Goal: Task Accomplishment & Management: Use online tool/utility

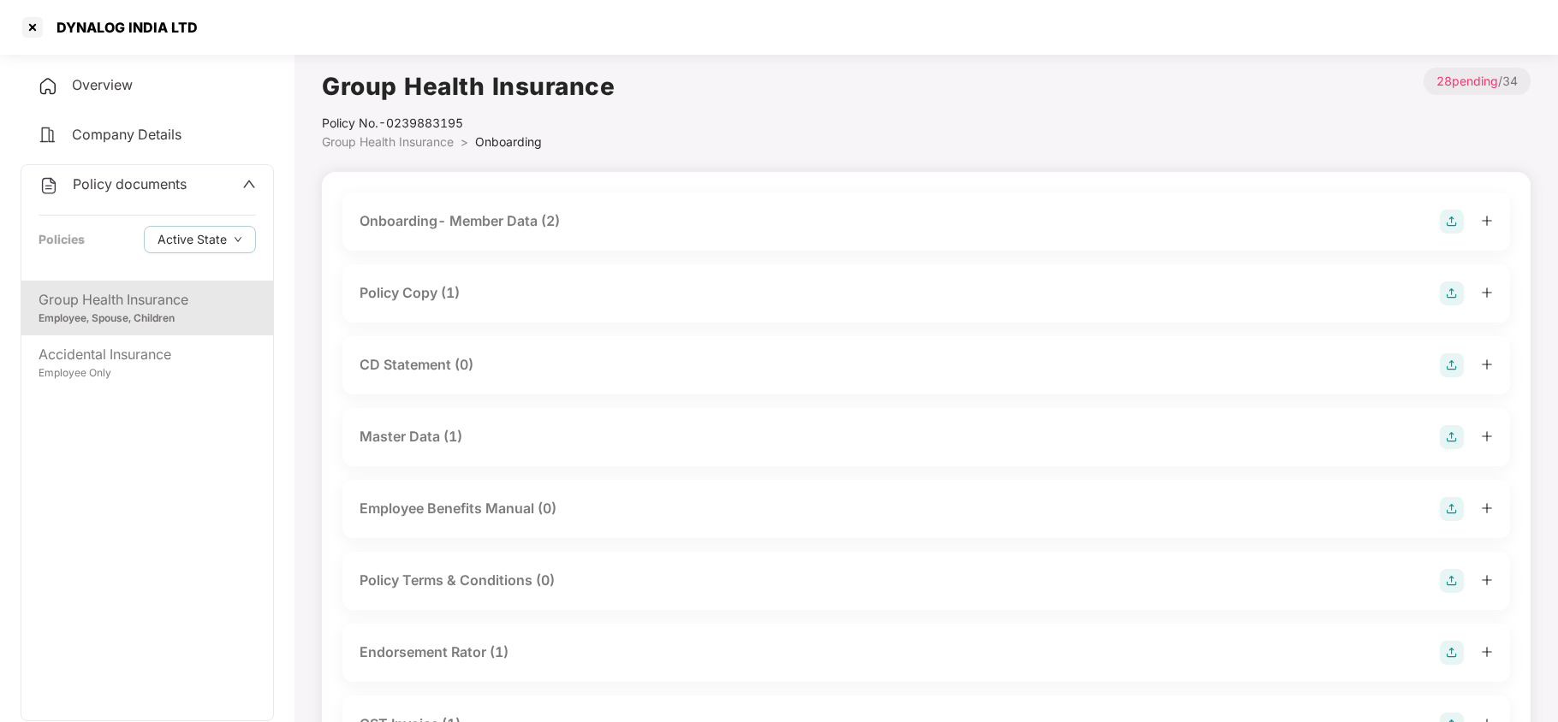
click at [173, 186] on span "Policy documents" at bounding box center [130, 183] width 114 height 17
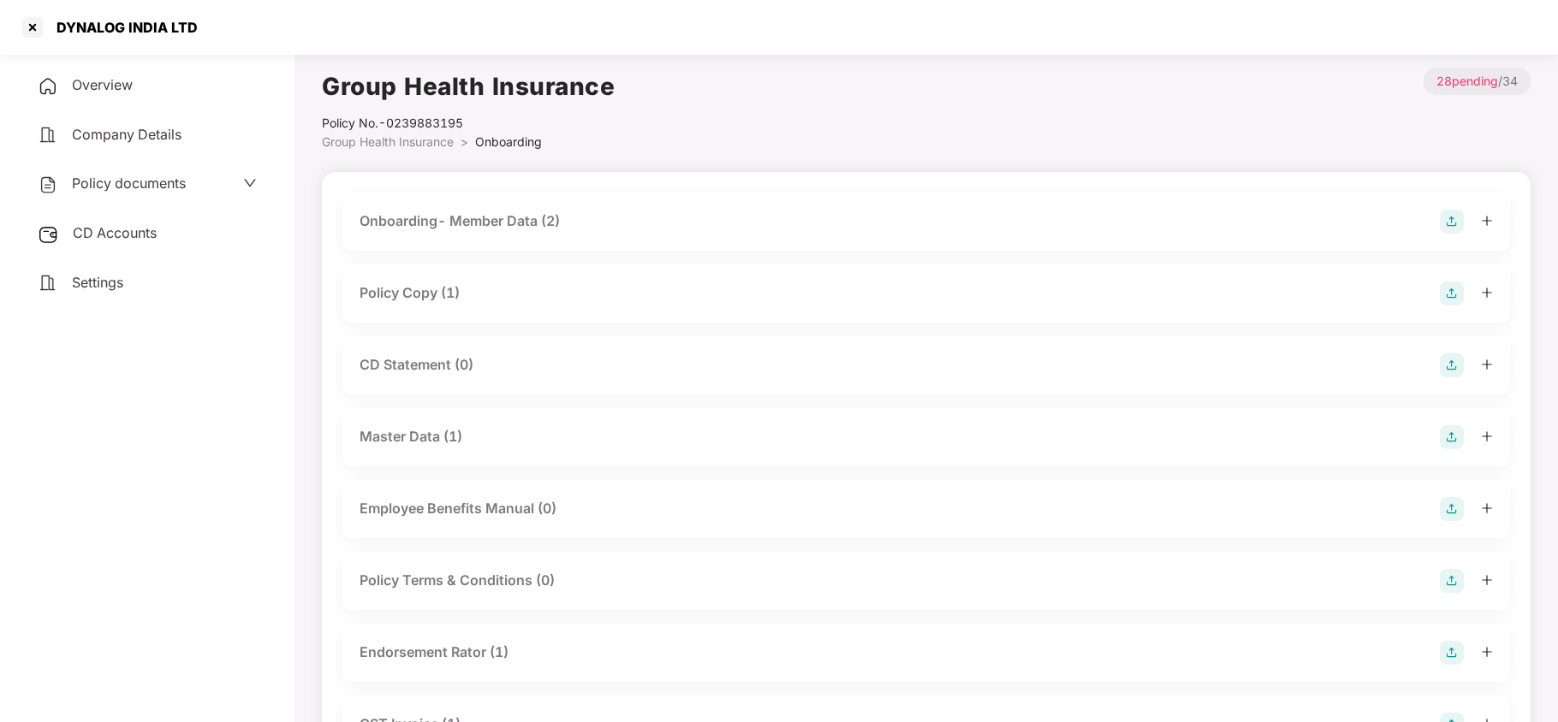
click at [84, 264] on div "Settings" at bounding box center [147, 283] width 253 height 39
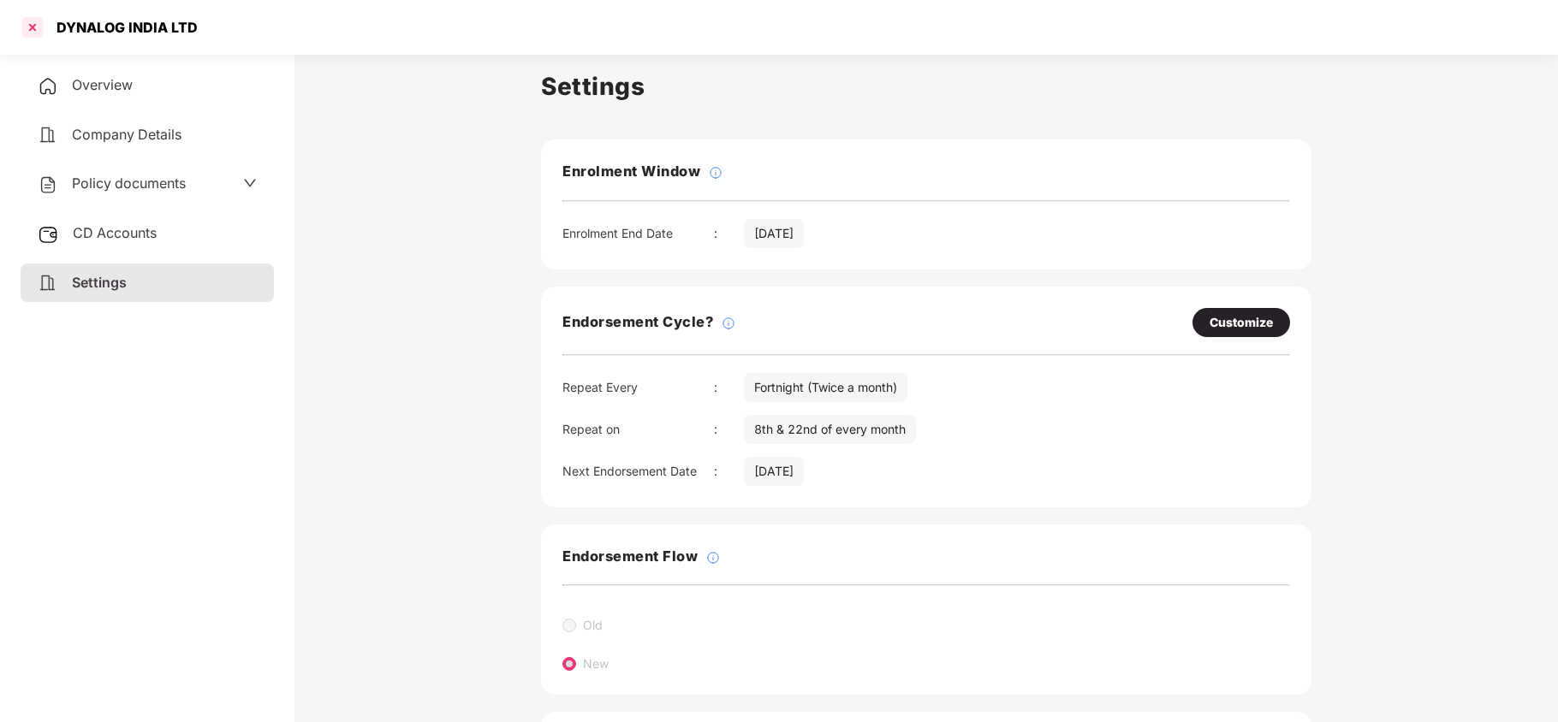
click at [39, 32] on div at bounding box center [32, 27] width 27 height 27
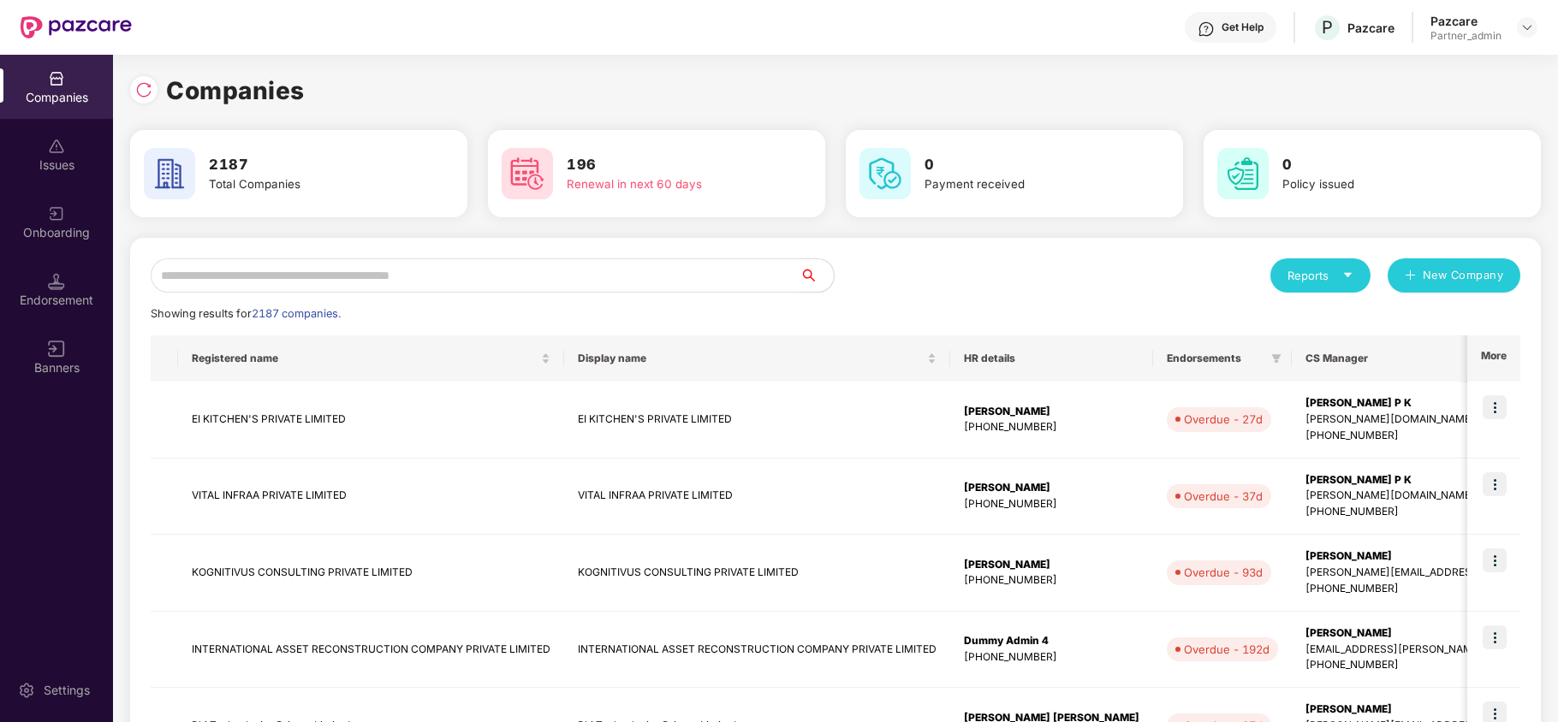
click at [371, 268] on input "text" at bounding box center [475, 275] width 649 height 34
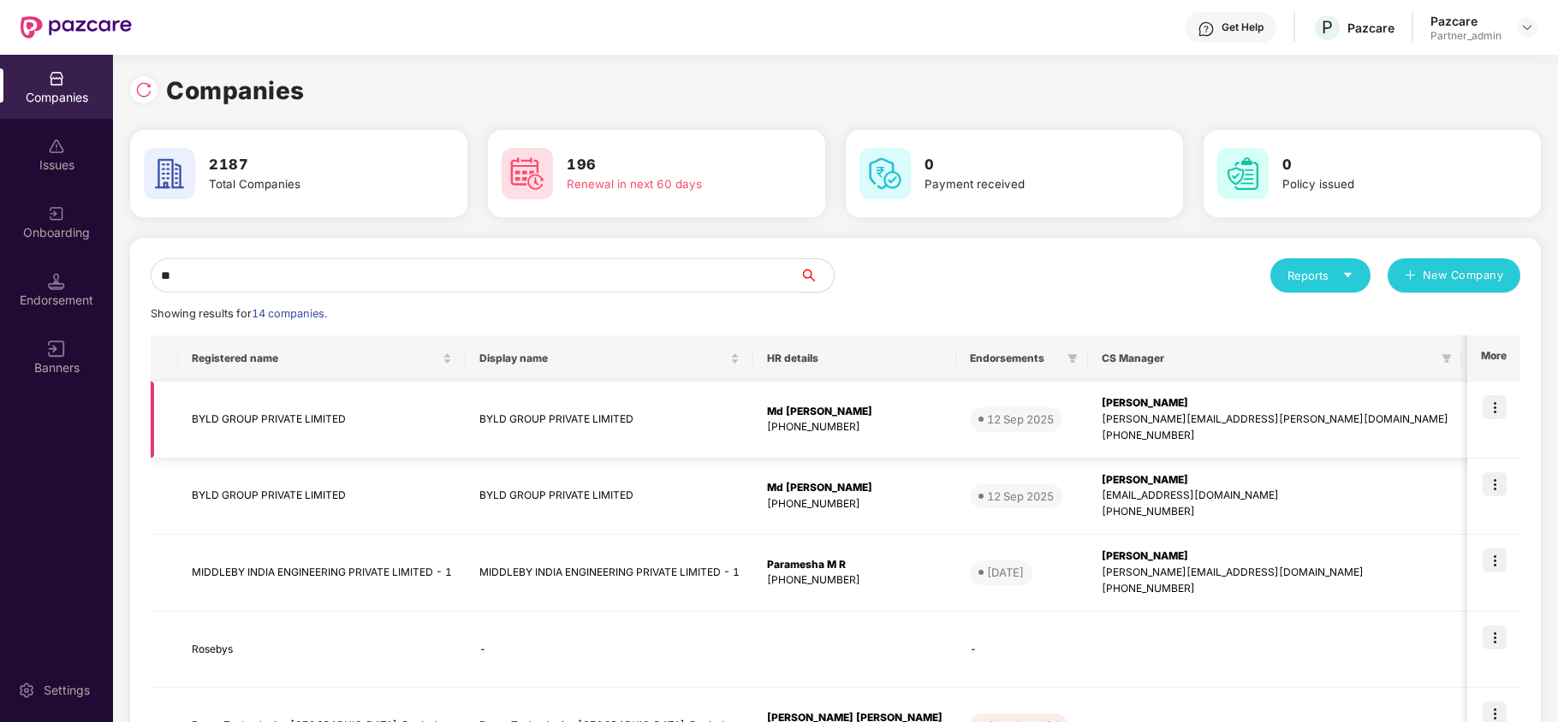
type input "**"
click at [1489, 405] on img at bounding box center [1494, 407] width 24 height 24
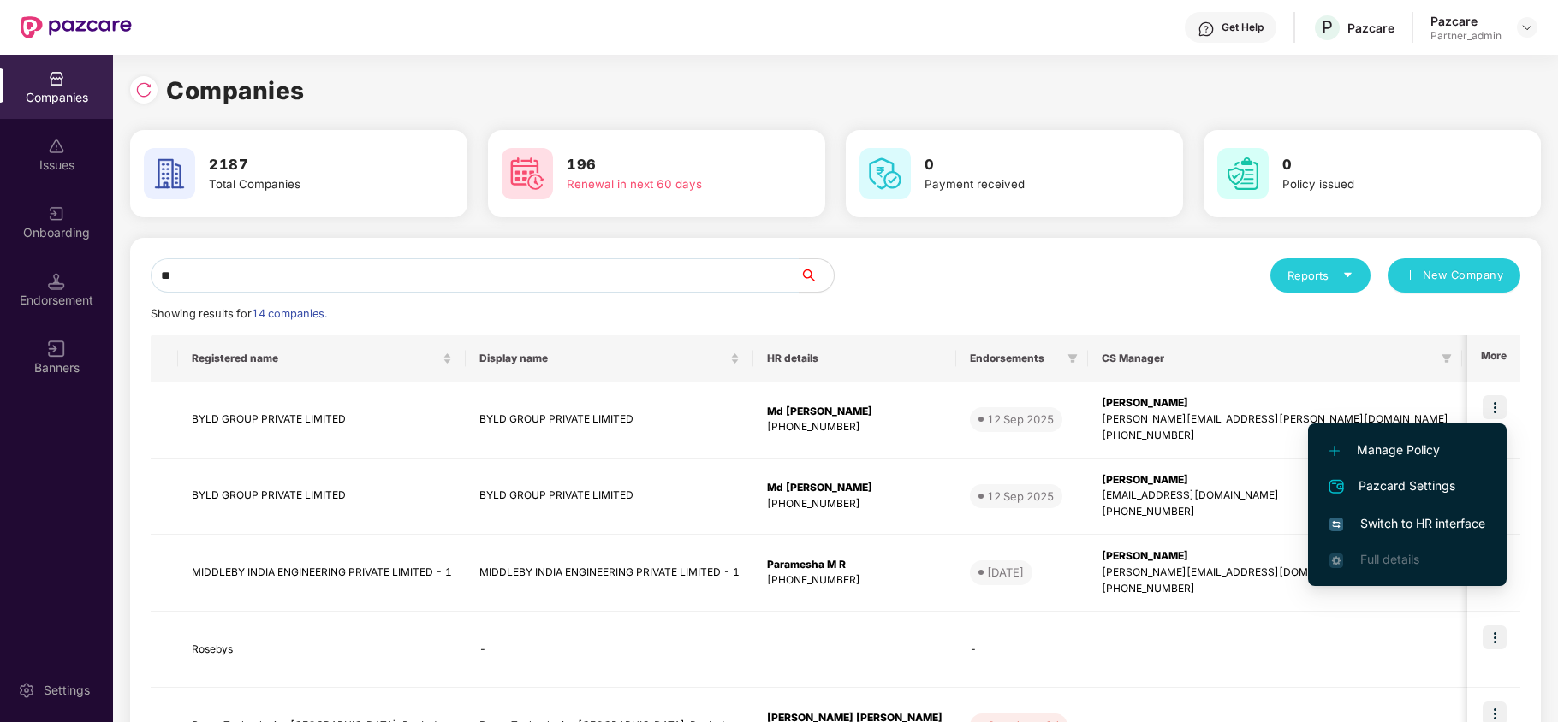
click at [1374, 525] on span "Switch to HR interface" at bounding box center [1407, 523] width 156 height 19
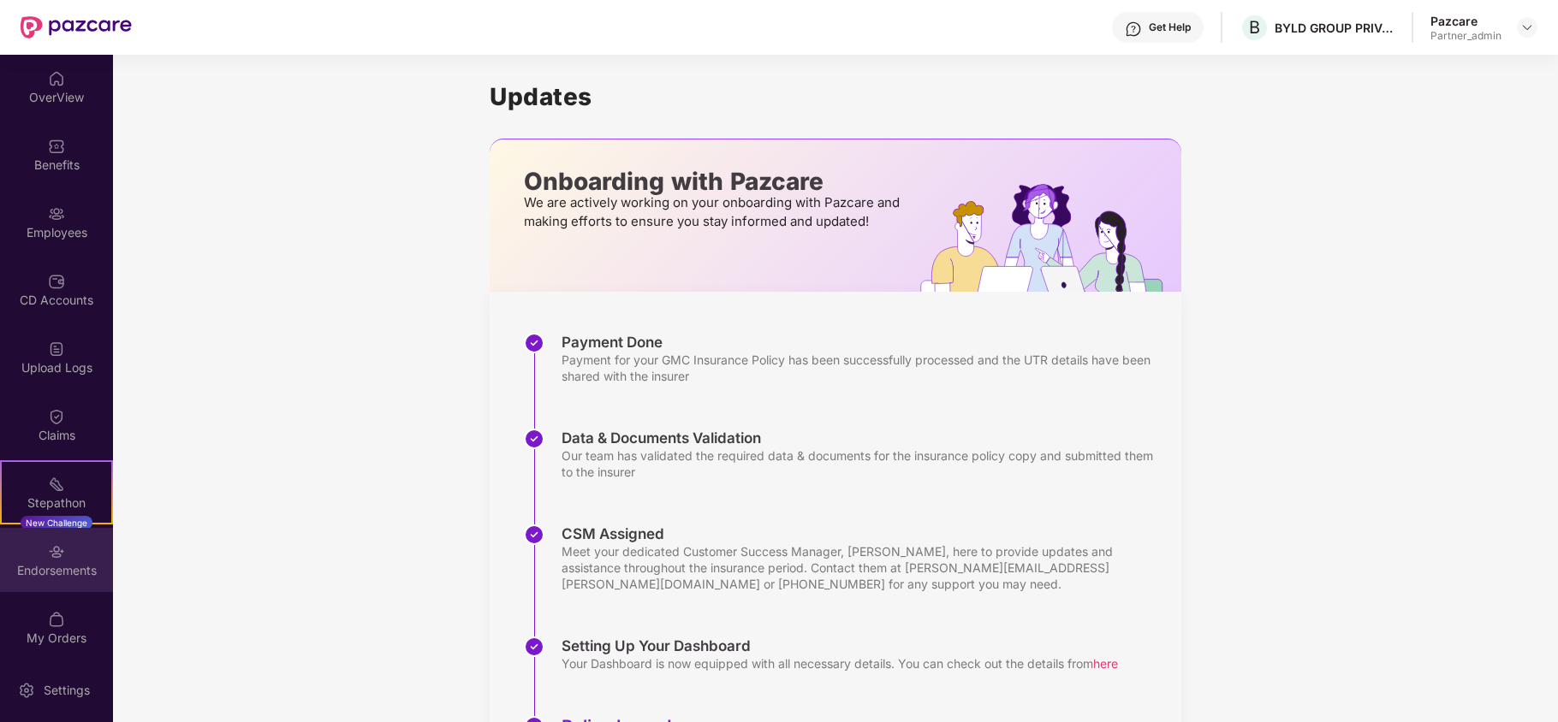
click at [58, 579] on div "Endorsements" at bounding box center [56, 560] width 113 height 64
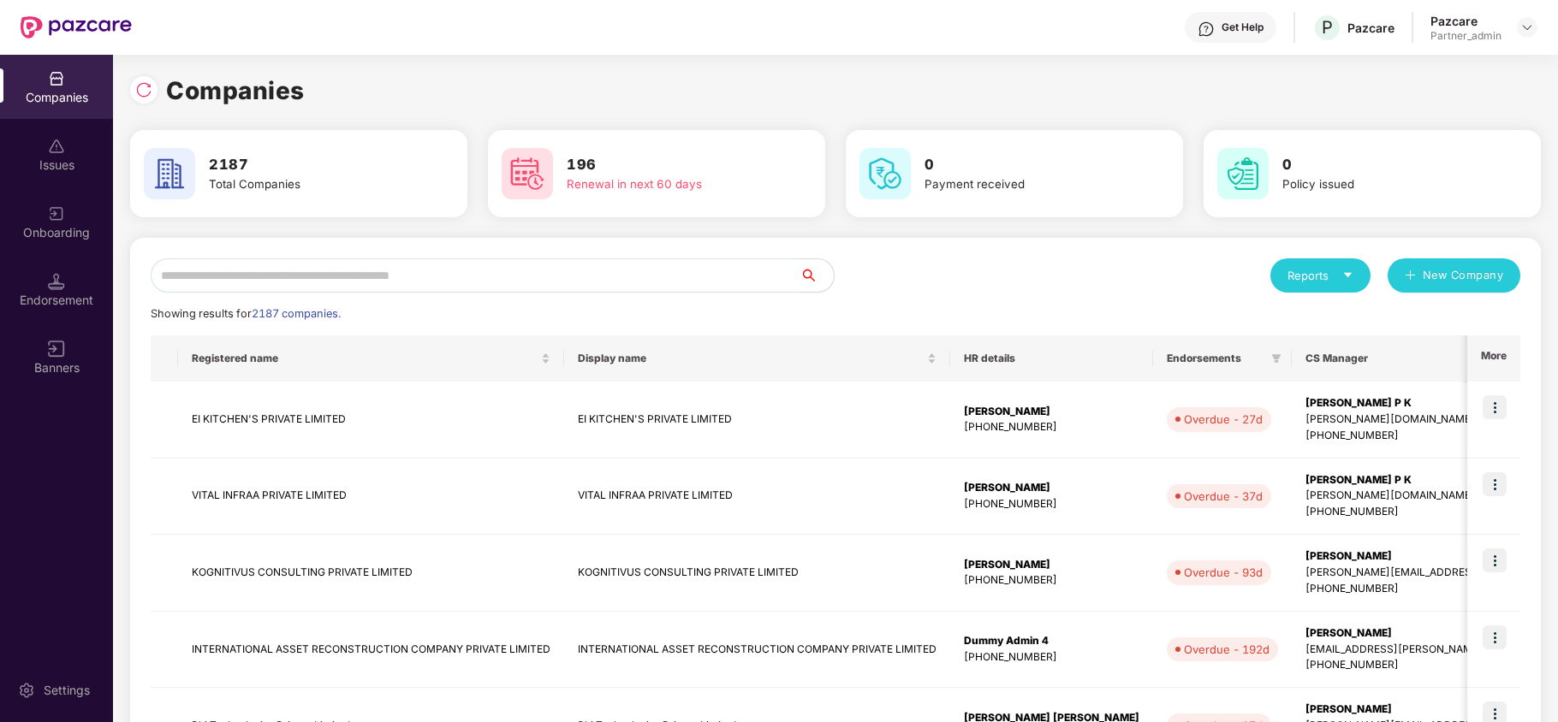
click at [436, 279] on input "text" at bounding box center [475, 275] width 649 height 34
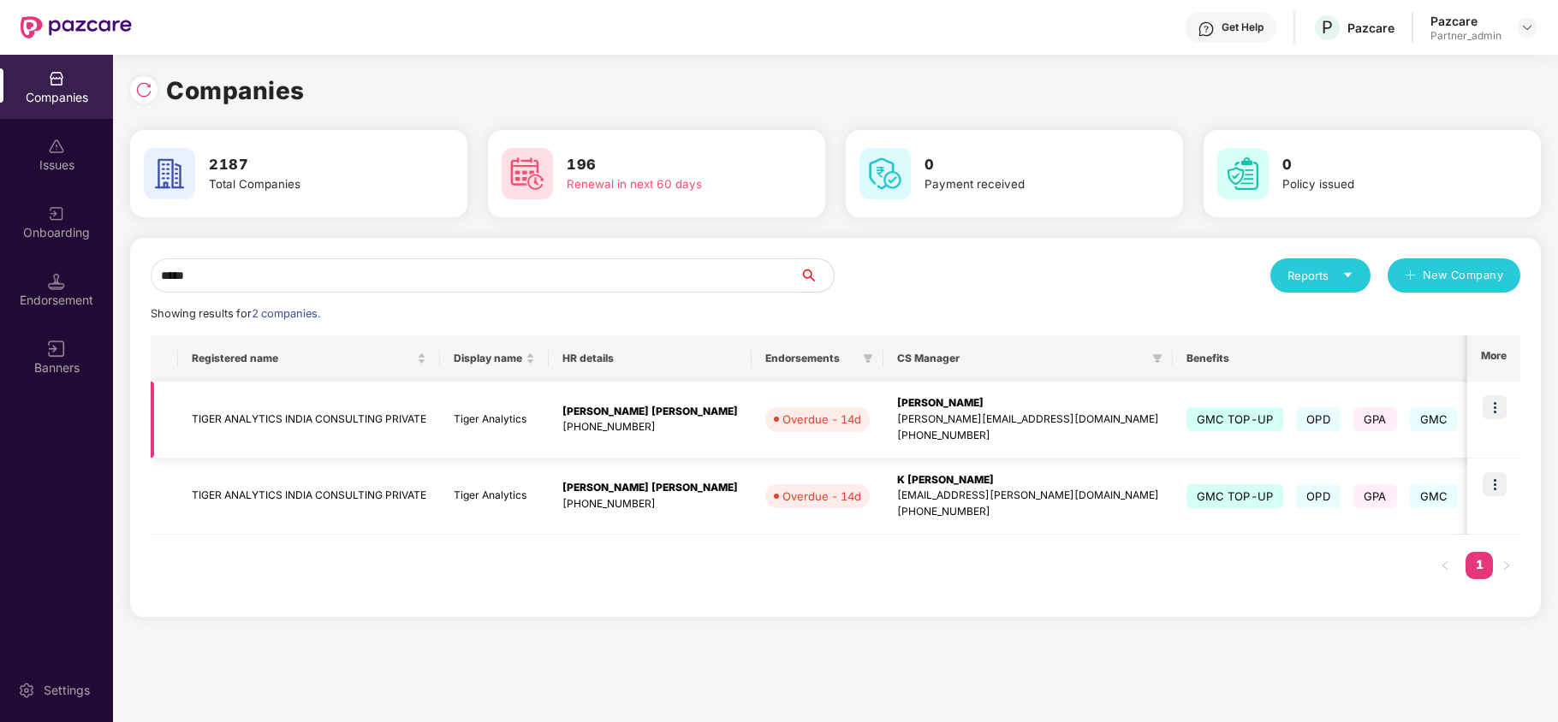
type input "*****"
click at [1489, 407] on img at bounding box center [1494, 407] width 24 height 24
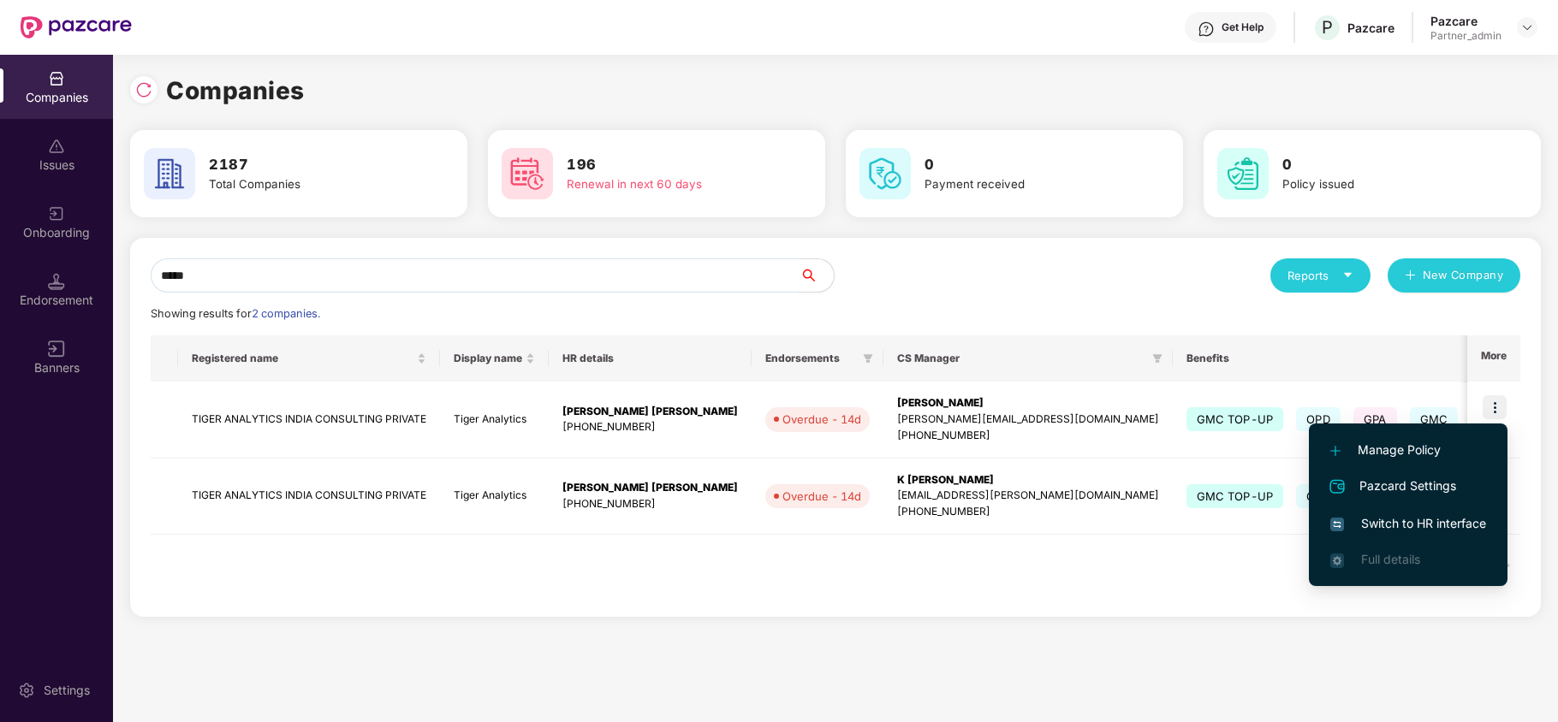
click at [1415, 522] on span "Switch to HR interface" at bounding box center [1408, 523] width 156 height 19
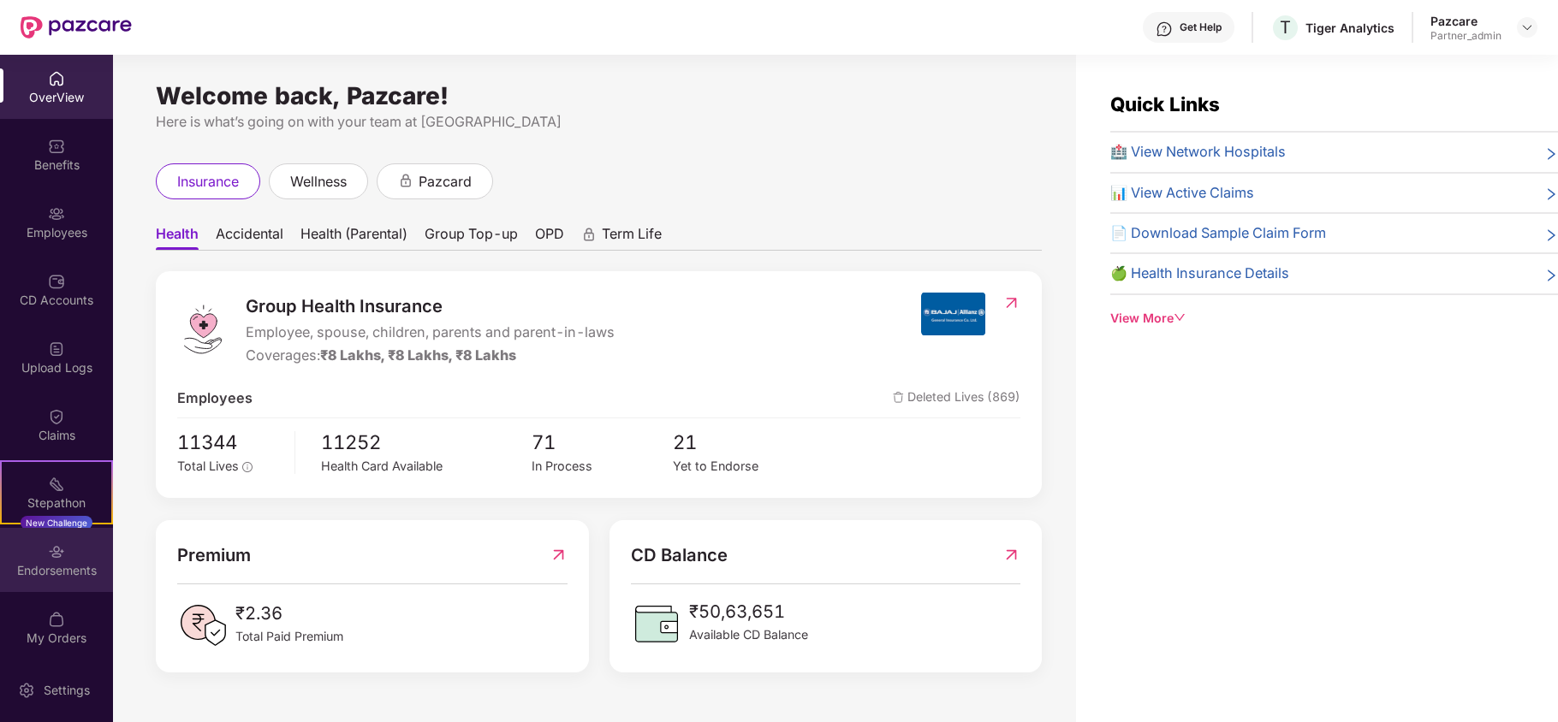
click at [43, 569] on div "Endorsements" at bounding box center [56, 570] width 113 height 17
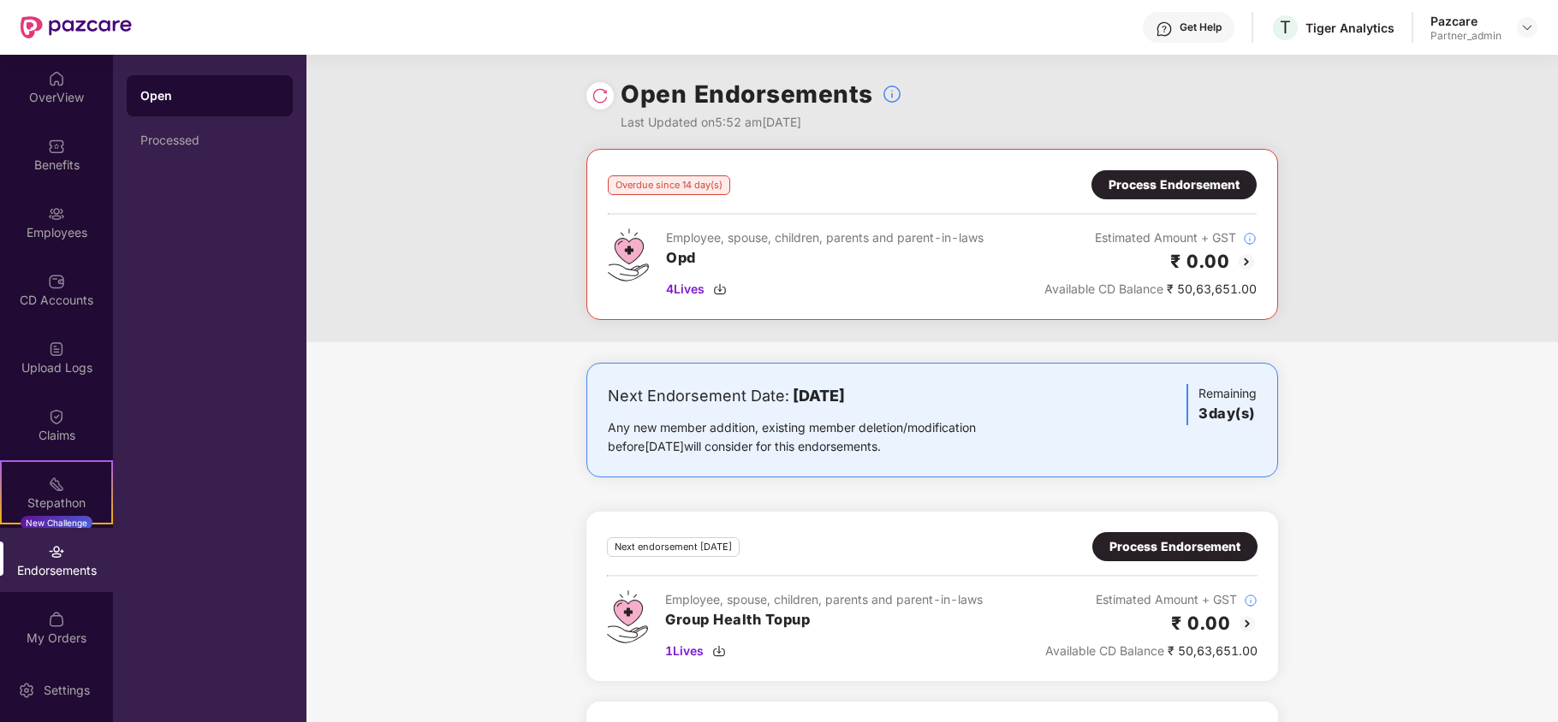
click at [43, 569] on div "Endorsements" at bounding box center [56, 570] width 113 height 17
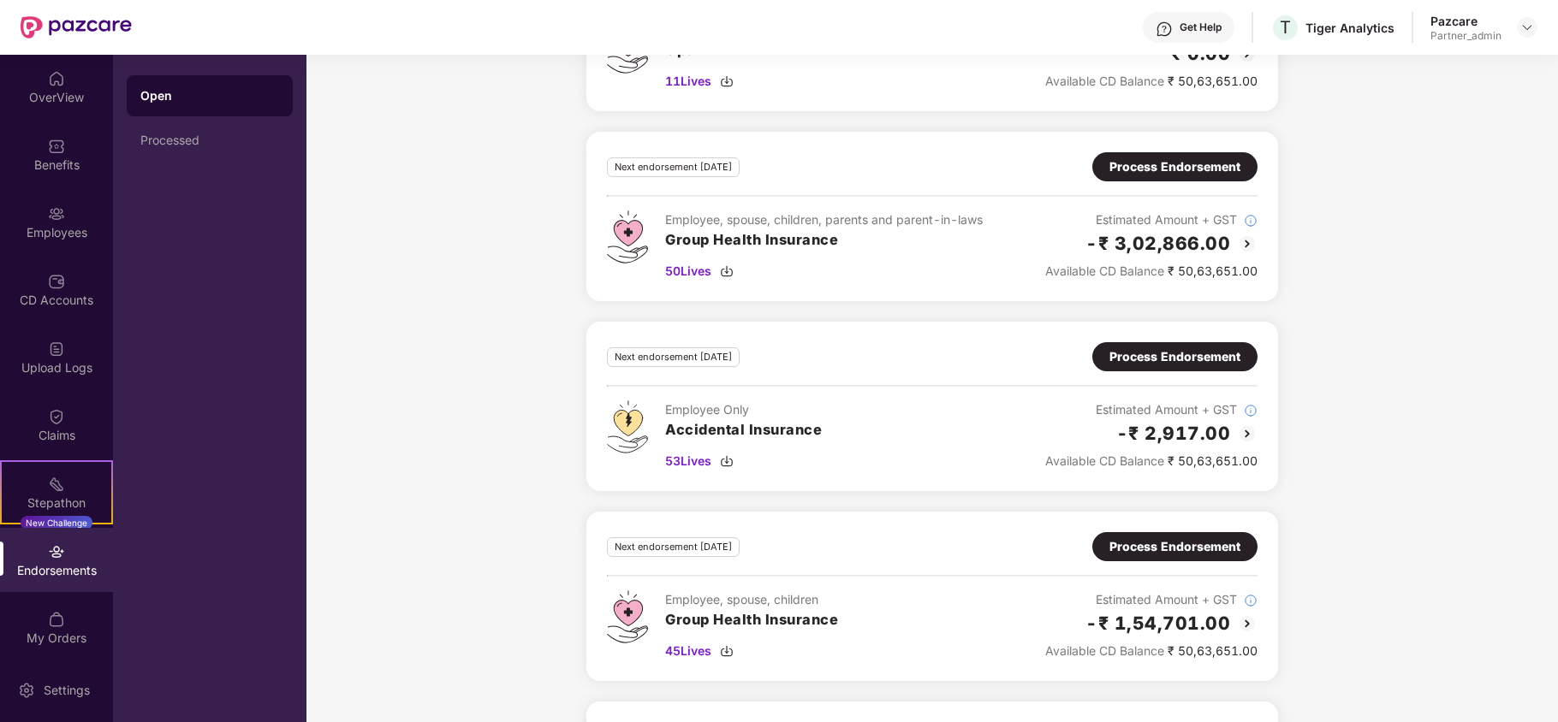
scroll to position [1141, 0]
click at [1113, 158] on div "Process Endorsement" at bounding box center [1174, 165] width 165 height 29
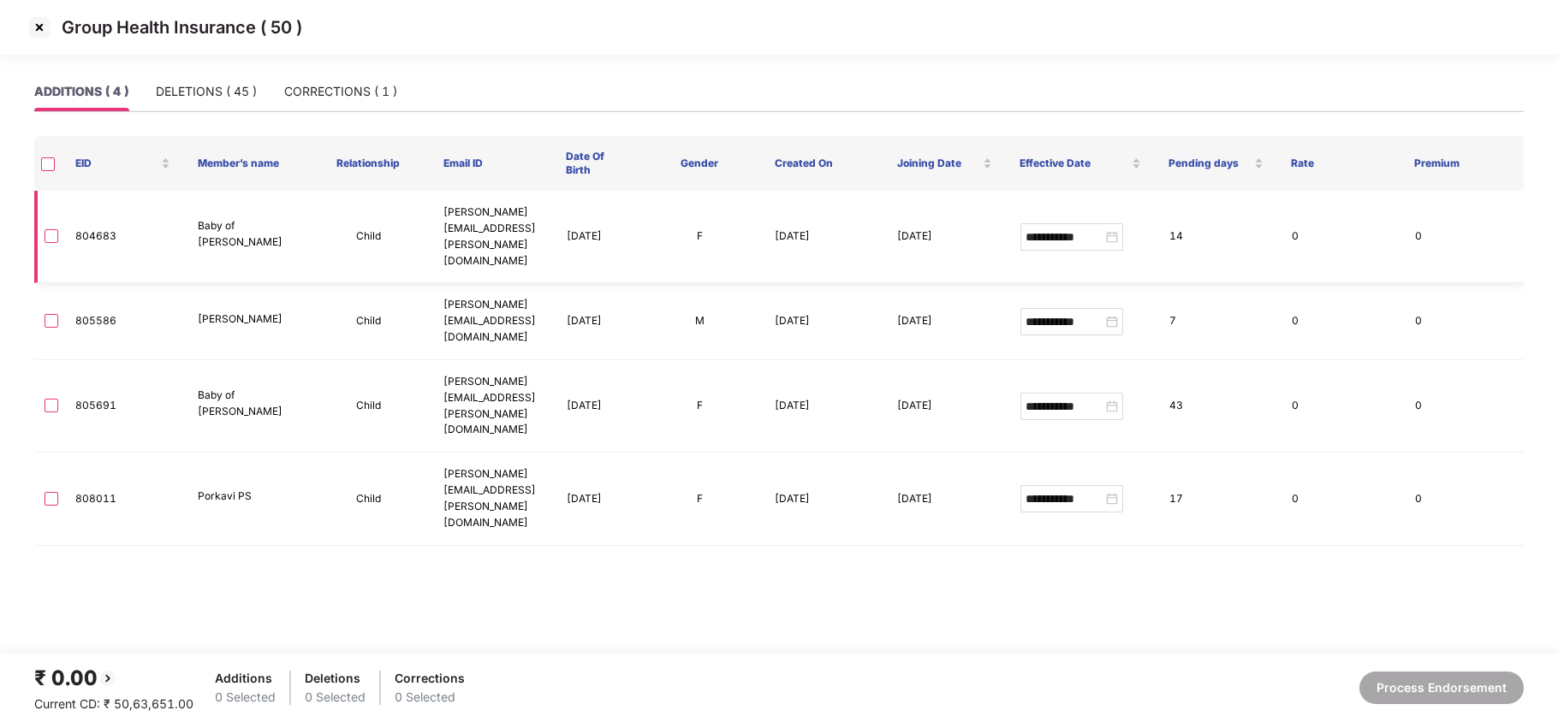
click at [99, 226] on td "804683" at bounding box center [123, 237] width 122 height 92
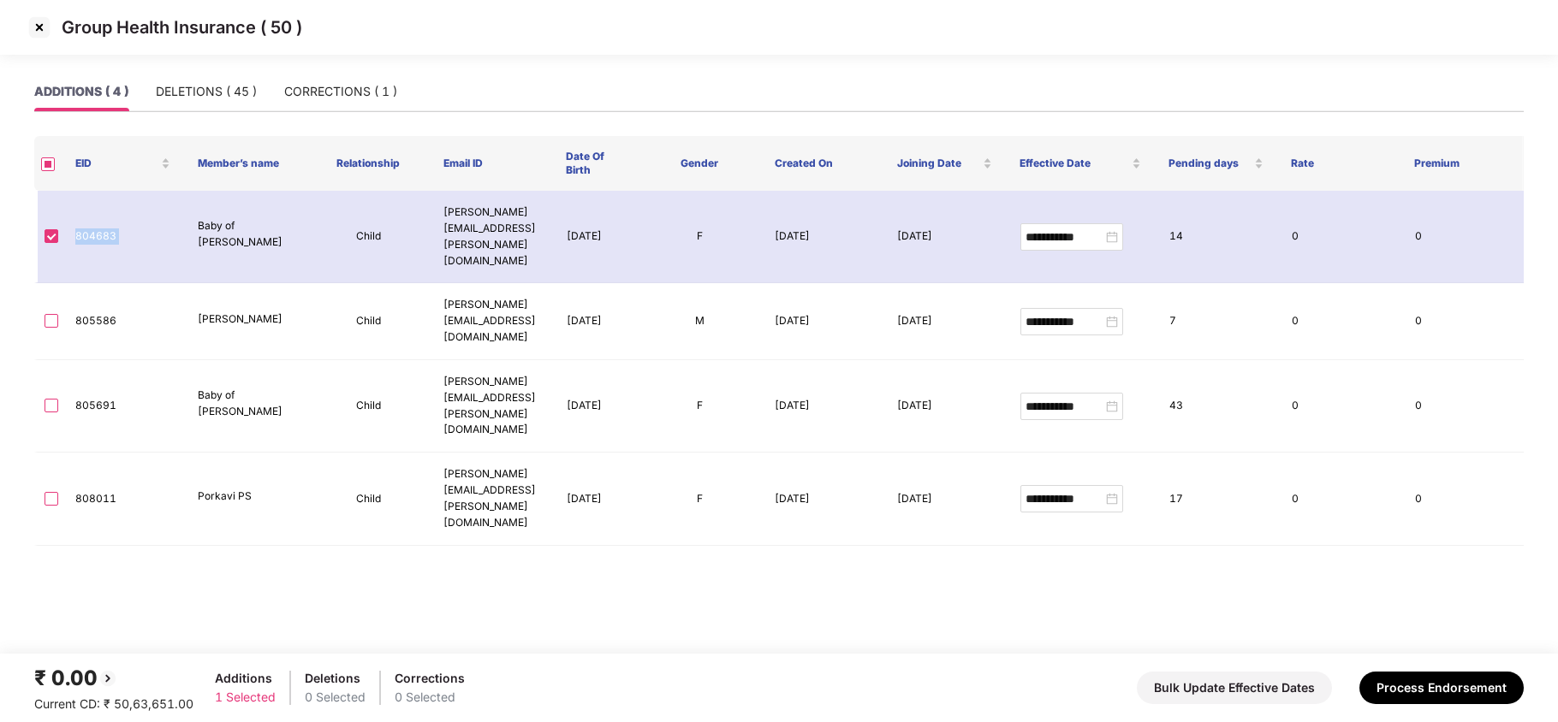
click at [41, 32] on img at bounding box center [39, 27] width 27 height 27
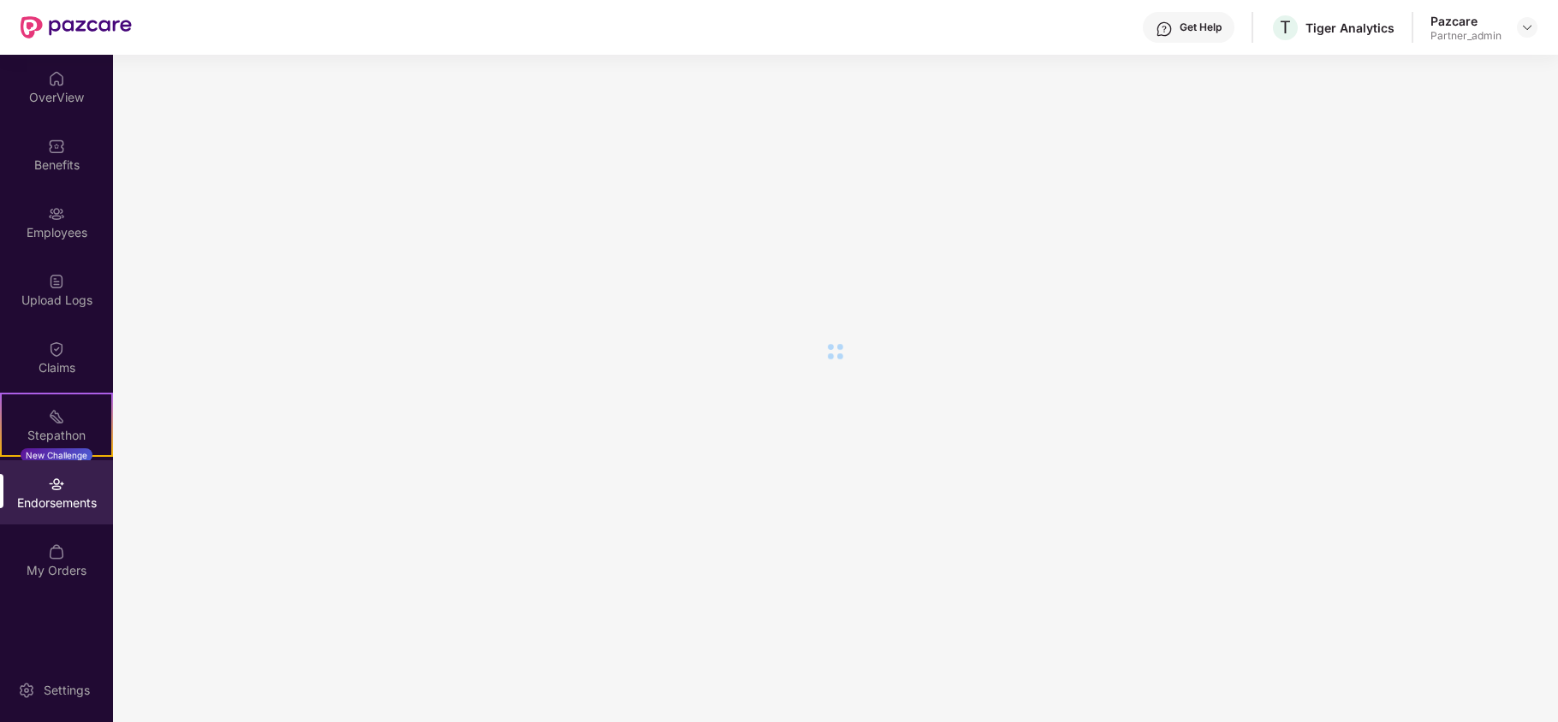
click at [1432, 467] on div at bounding box center [835, 389] width 1445 height 668
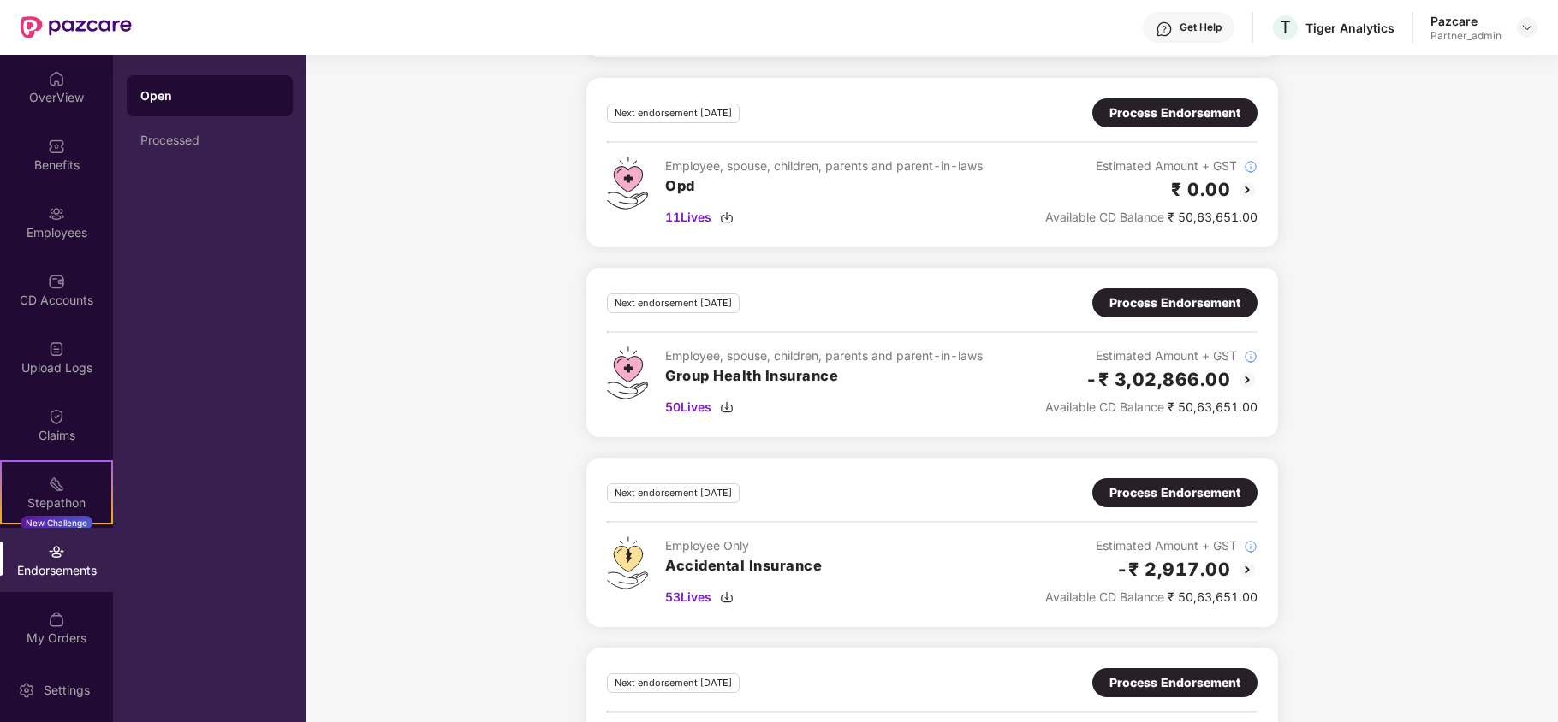
scroll to position [1049, 0]
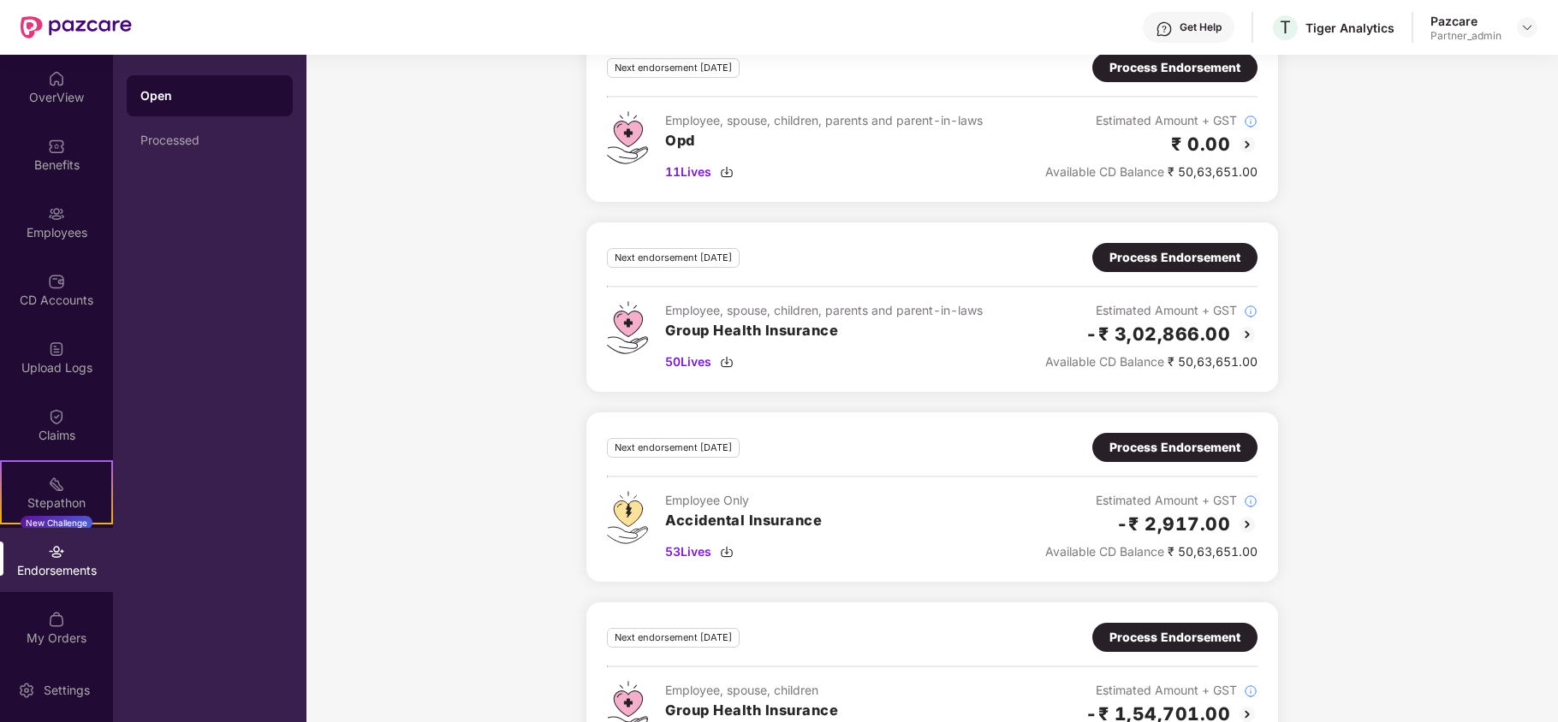
click at [1513, 669] on div "Next Endorsement Date: [DATE] Any new member addition, existing member deletion…" at bounding box center [931, 148] width 1251 height 1669
